Goal: Information Seeking & Learning: Learn about a topic

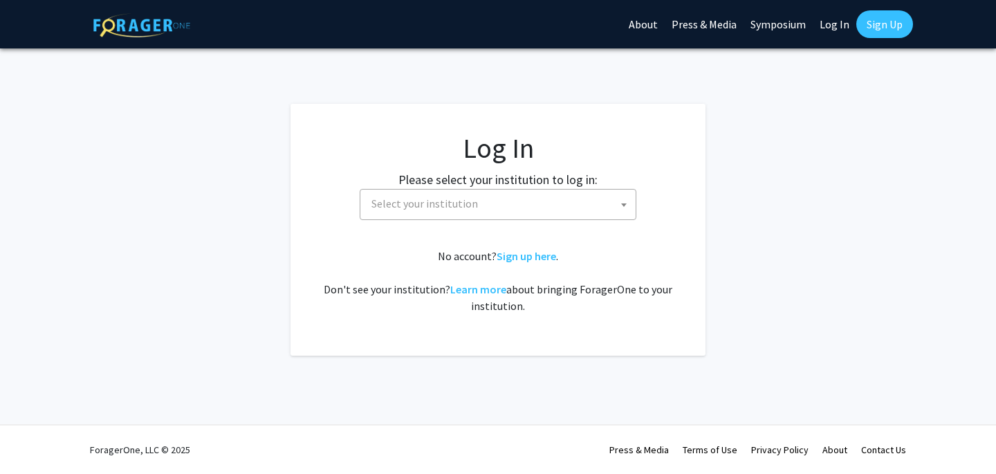
select select
click at [580, 227] on fg-card-body "Log In Please select your institution to log in: [GEOGRAPHIC_DATA] [GEOGRAPHIC_…" at bounding box center [498, 229] width 360 height 196
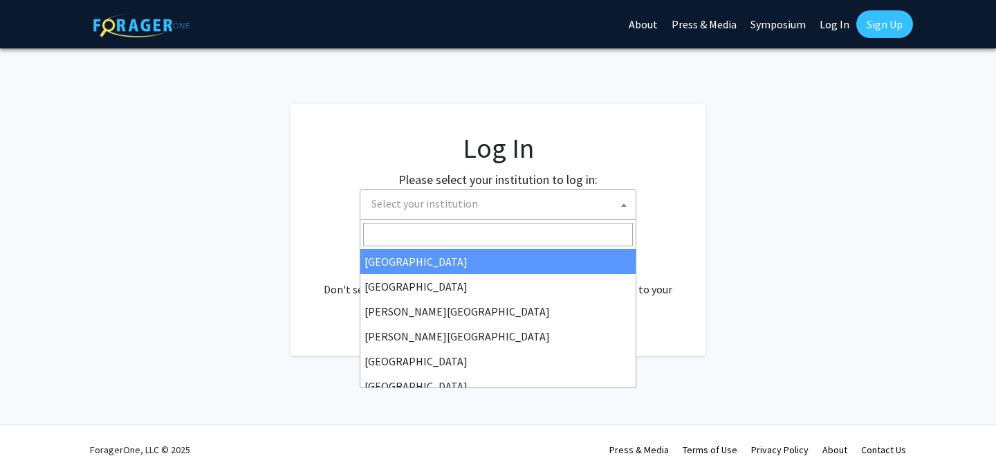
click at [580, 219] on span "Select your institution" at bounding box center [498, 204] width 277 height 31
type input "h"
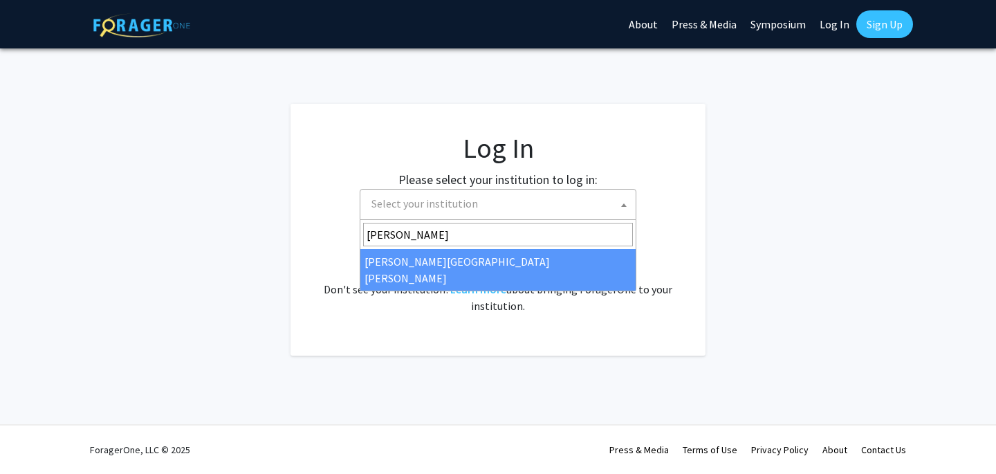
type input "[PERSON_NAME]"
select select "1"
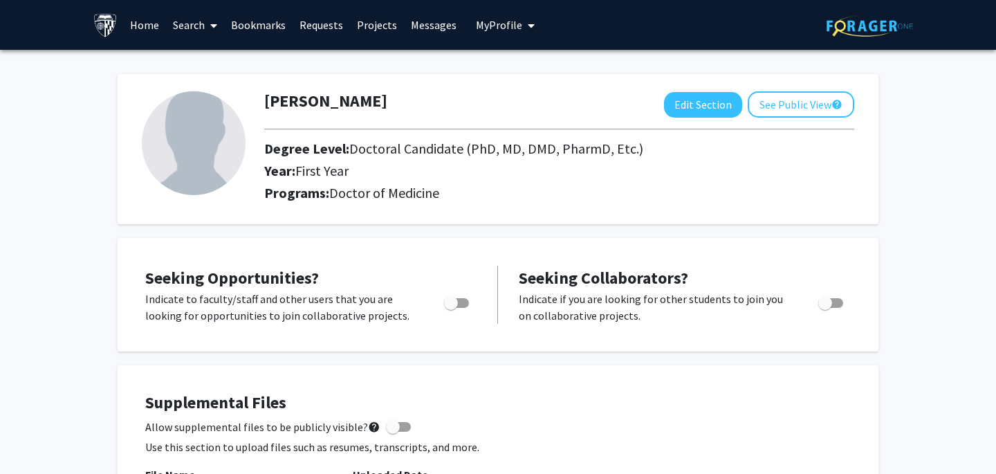
click at [522, 24] on span "My profile dropdown to access profile and logout" at bounding box center [528, 25] width 12 height 48
click at [543, 61] on span "[PERSON_NAME]" at bounding box center [562, 64] width 84 height 15
click at [206, 25] on span at bounding box center [211, 25] width 12 height 48
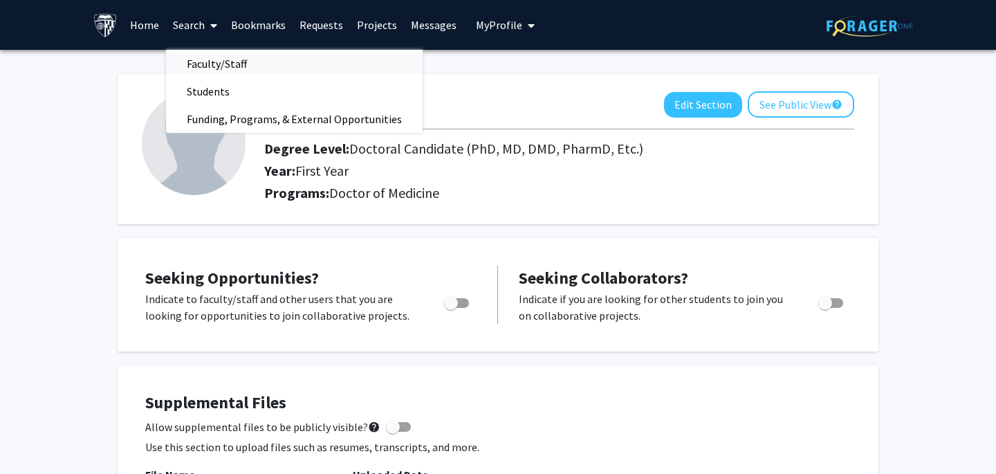
click at [236, 71] on span "Faculty/Staff" at bounding box center [217, 64] width 102 height 28
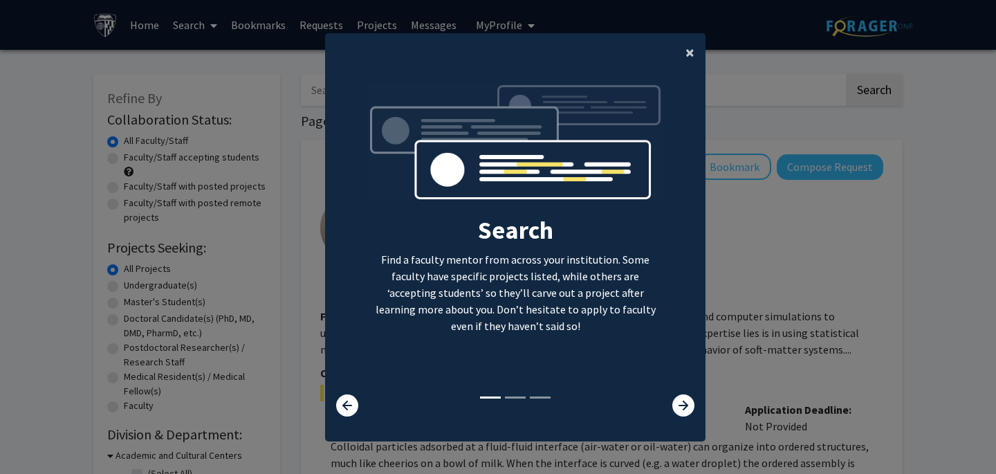
click at [687, 60] on span "×" at bounding box center [689, 51] width 9 height 21
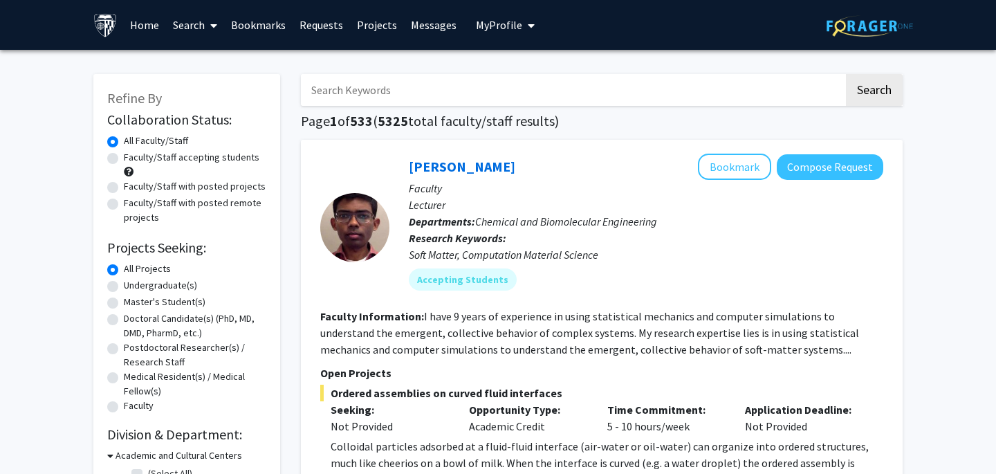
scroll to position [59, 0]
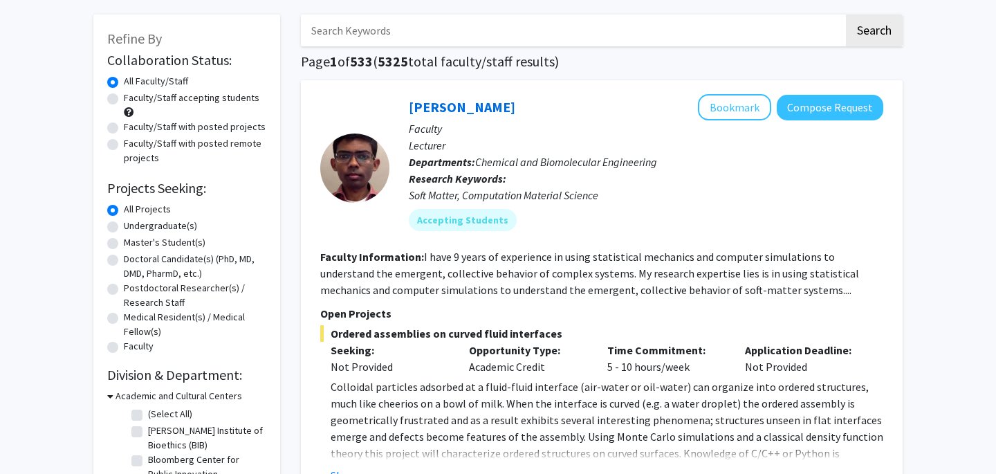
click at [124, 259] on label "Doctoral Candidate(s) (PhD, MD, DMD, PharmD, etc.)" at bounding box center [195, 266] width 142 height 29
click at [124, 259] on input "Doctoral Candidate(s) (PhD, MD, DMD, PharmD, etc.)" at bounding box center [128, 256] width 9 height 9
radio input "true"
